Goal: Find contact information: Find contact information

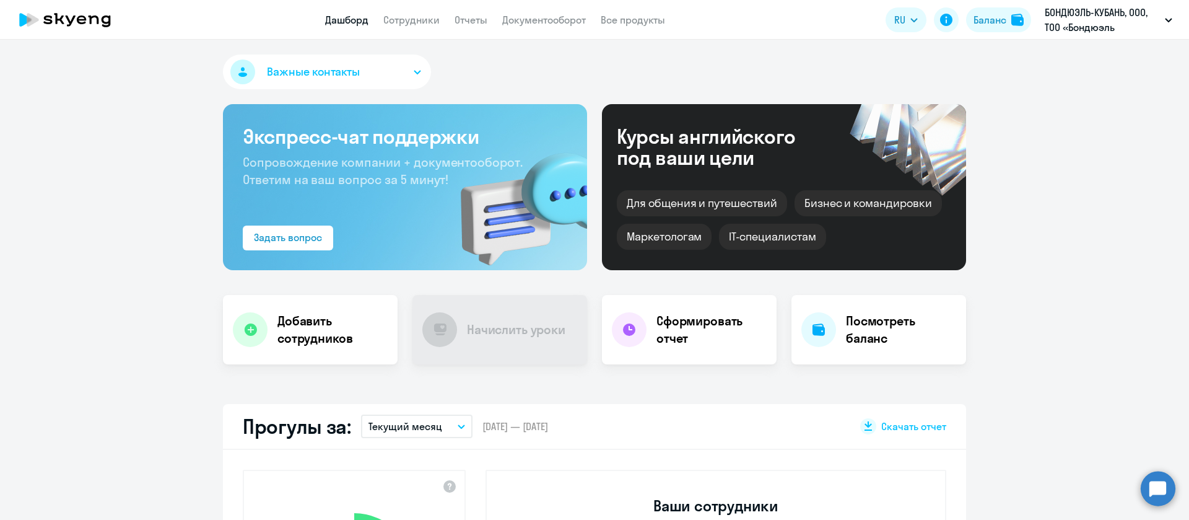
click at [421, 22] on link "Сотрудники" at bounding box center [411, 20] width 56 height 12
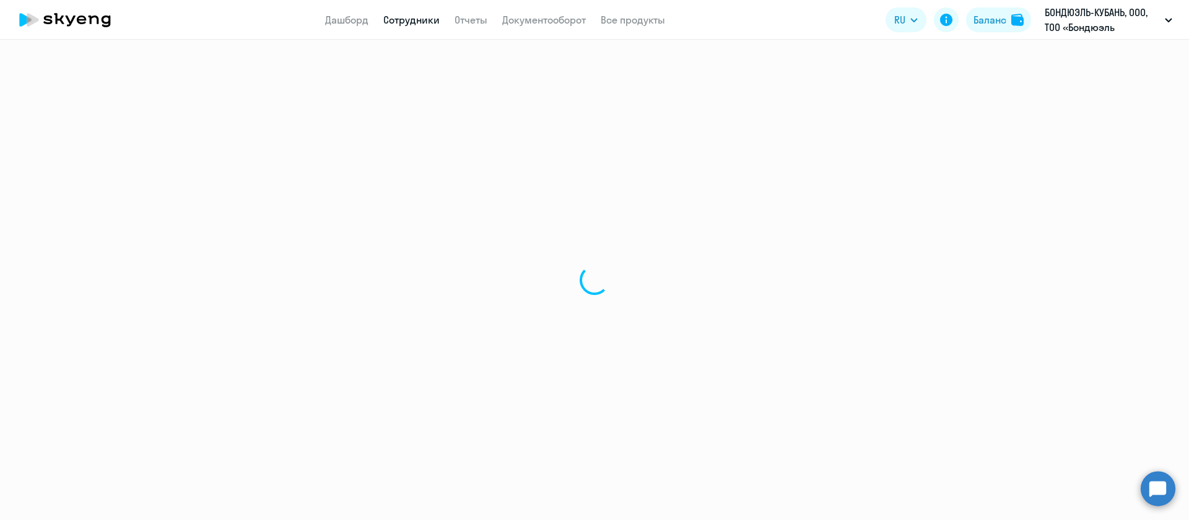
select select "30"
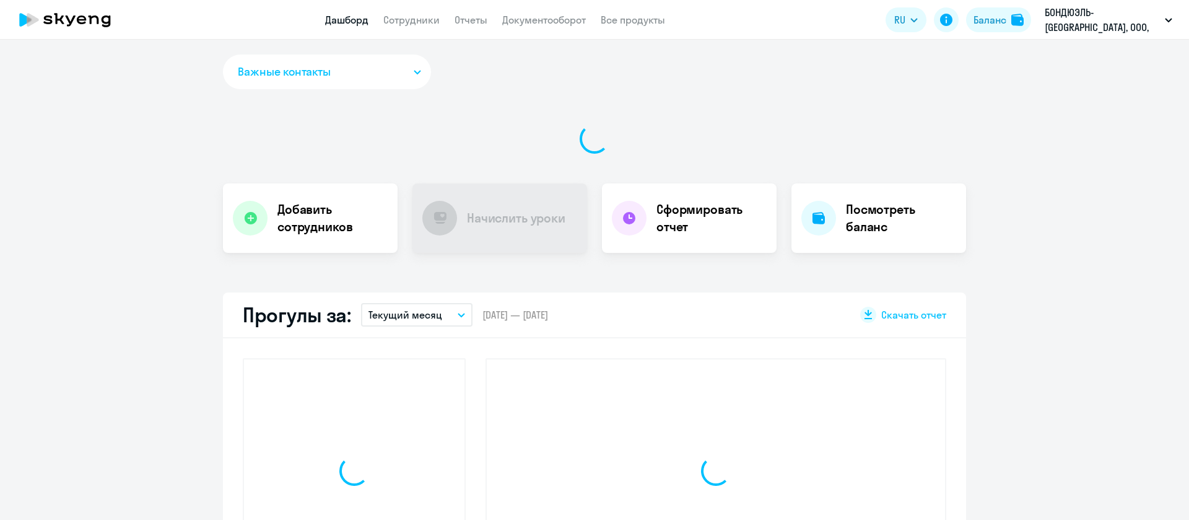
select select "30"
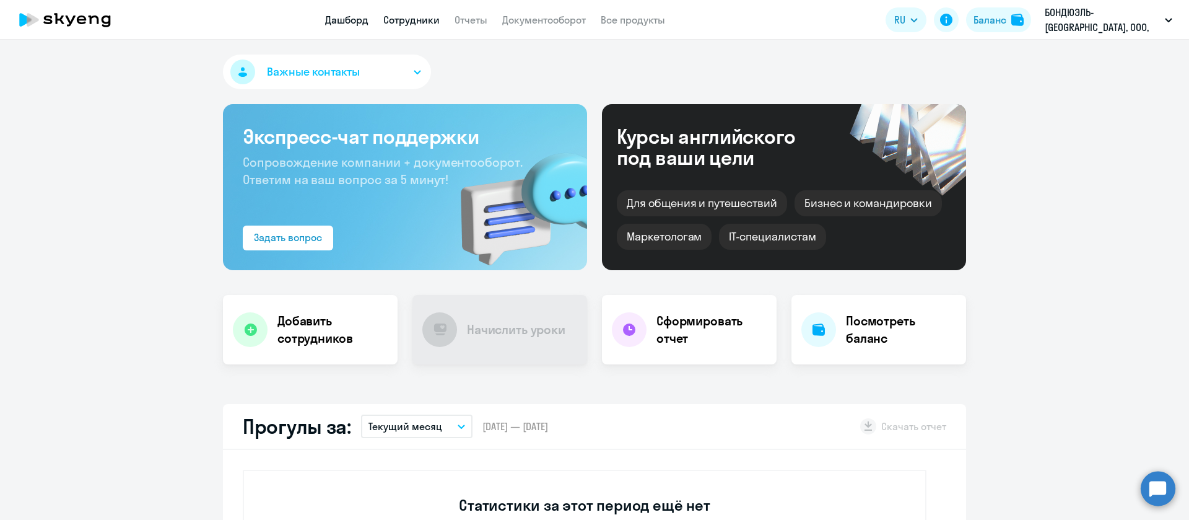
click at [400, 25] on link "Сотрудники" at bounding box center [411, 20] width 56 height 12
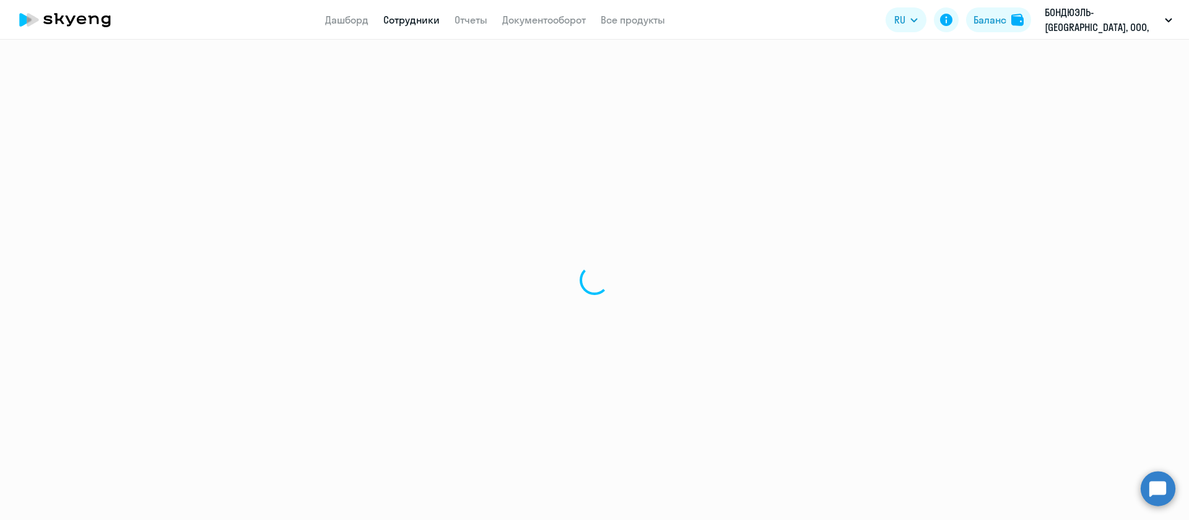
select select "30"
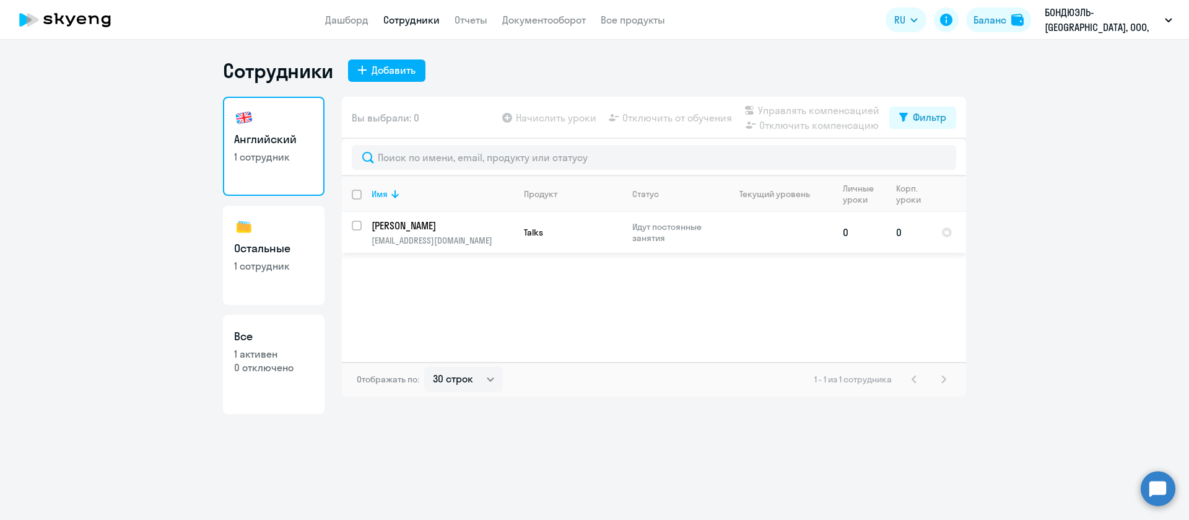
click at [476, 221] on p "[PERSON_NAME]" at bounding box center [442, 226] width 140 height 14
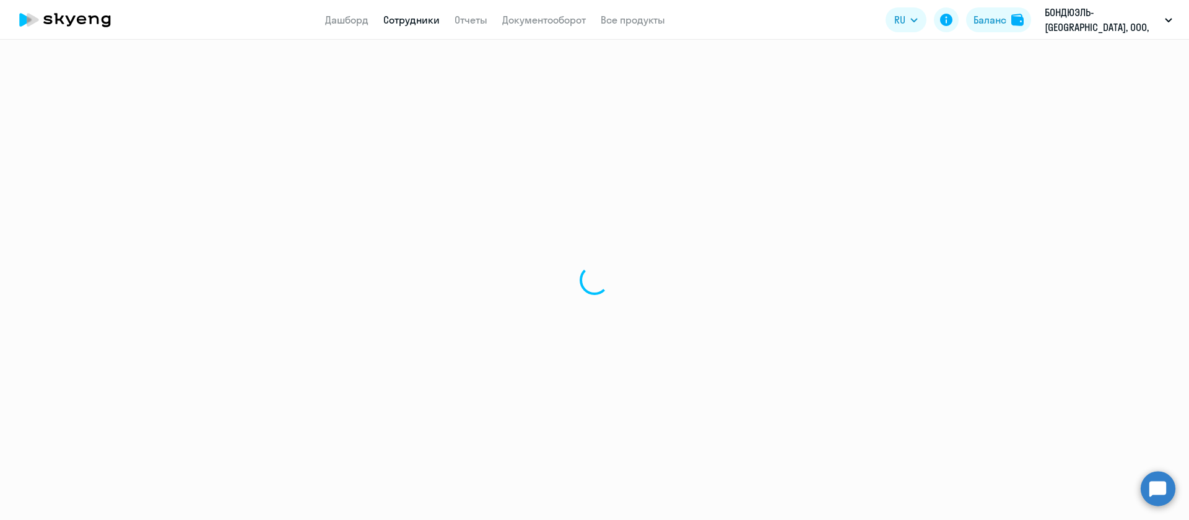
select select "english"
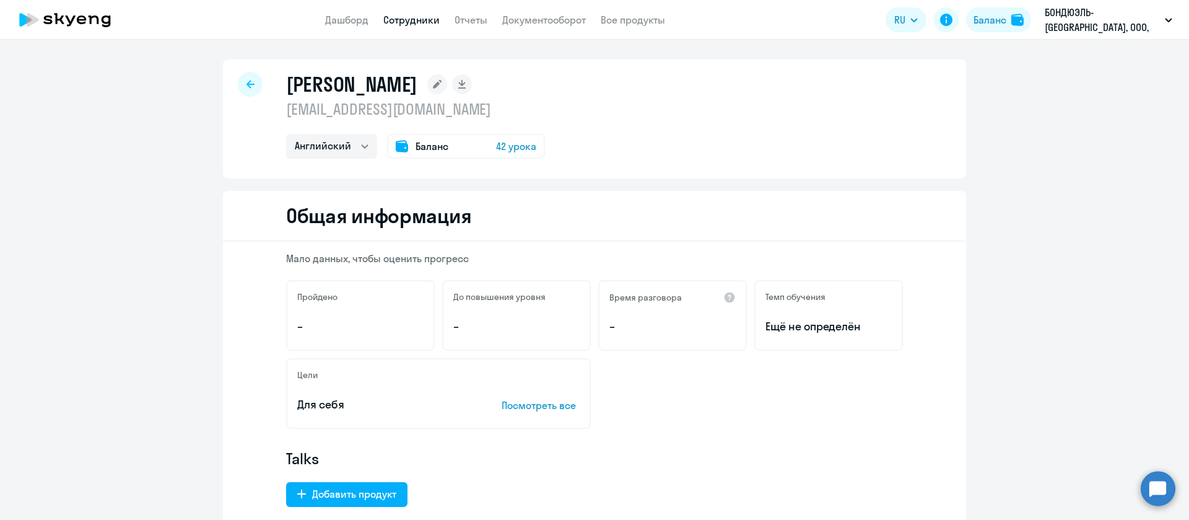
click at [385, 105] on p "[EMAIL_ADDRESS][DOMAIN_NAME]" at bounding box center [415, 109] width 259 height 20
copy p "[EMAIL_ADDRESS][DOMAIN_NAME]"
